Goal: Register for event/course

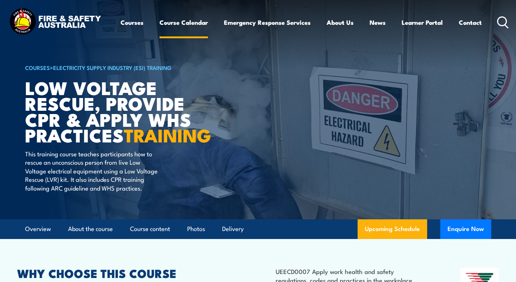
click at [189, 21] on link "Course Calendar" at bounding box center [183, 22] width 48 height 19
click at [404, 239] on link "Upcoming Schedule" at bounding box center [392, 229] width 70 height 20
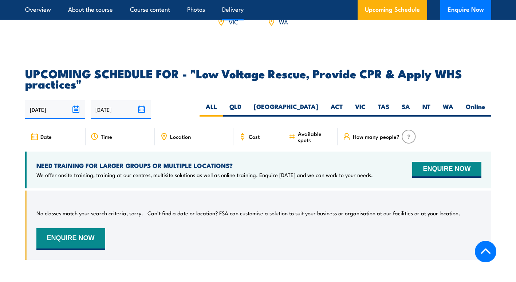
scroll to position [1292, 0]
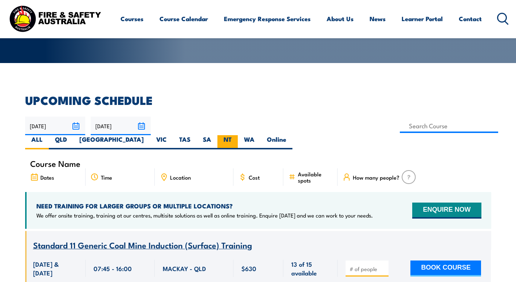
click at [238, 135] on label "NT" at bounding box center [227, 142] width 20 height 14
click at [236, 135] on input "NT" at bounding box center [234, 137] width 5 height 5
radio input "true"
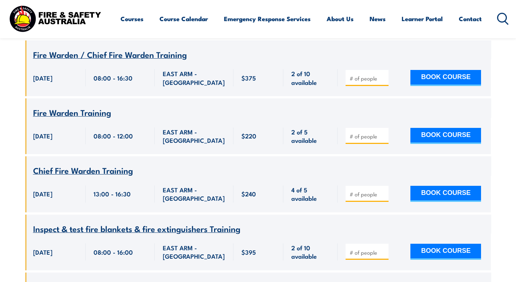
scroll to position [422, 0]
